Goal: Navigation & Orientation: Find specific page/section

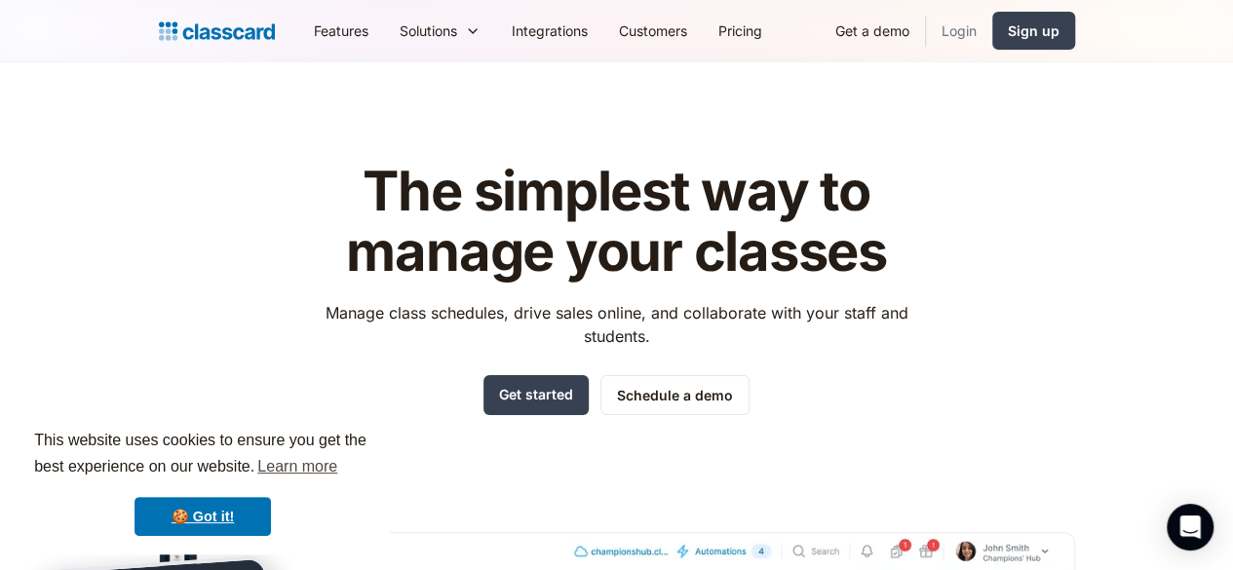
click at [992, 36] on link "Login" at bounding box center [959, 31] width 66 height 44
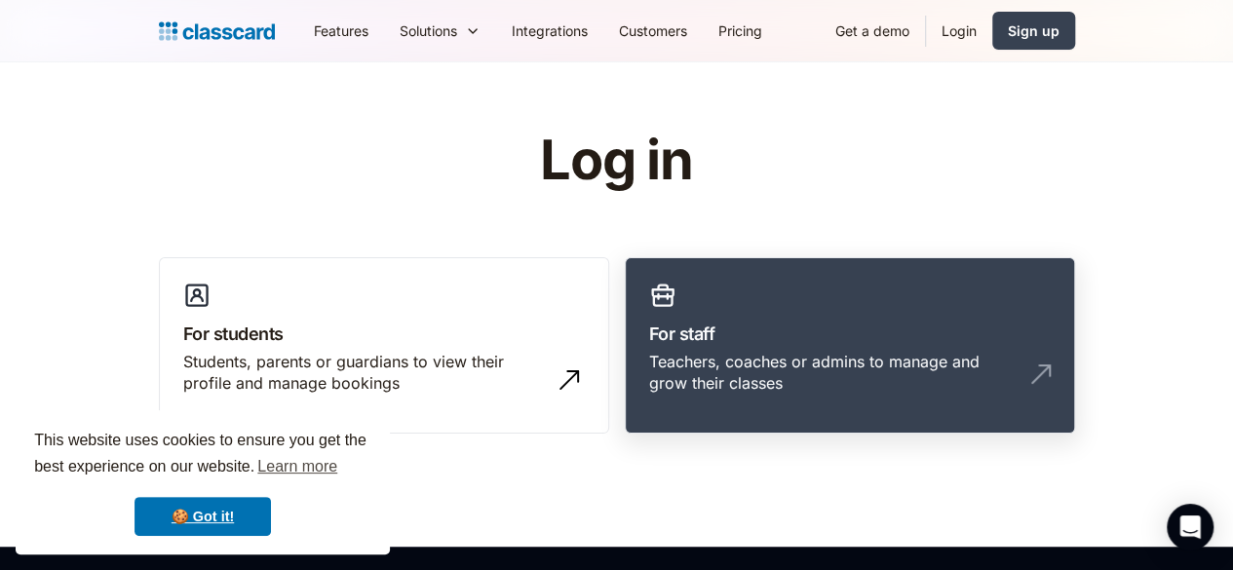
click at [1022, 332] on h3 "For staff" at bounding box center [850, 334] width 402 height 26
